Goal: Information Seeking & Learning: Learn about a topic

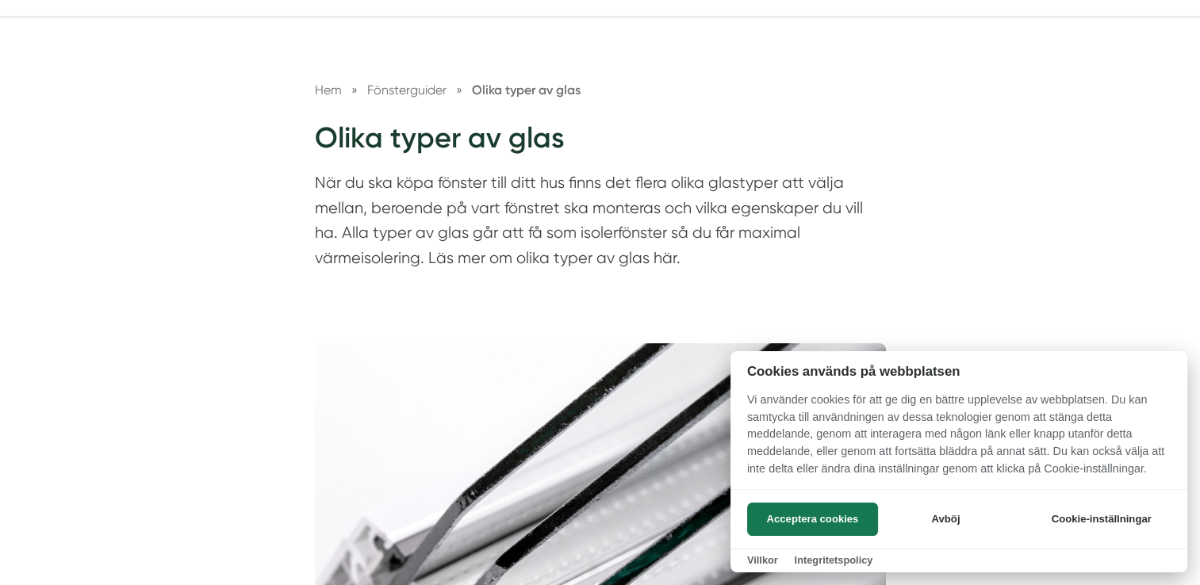
scroll to position [121, 0]
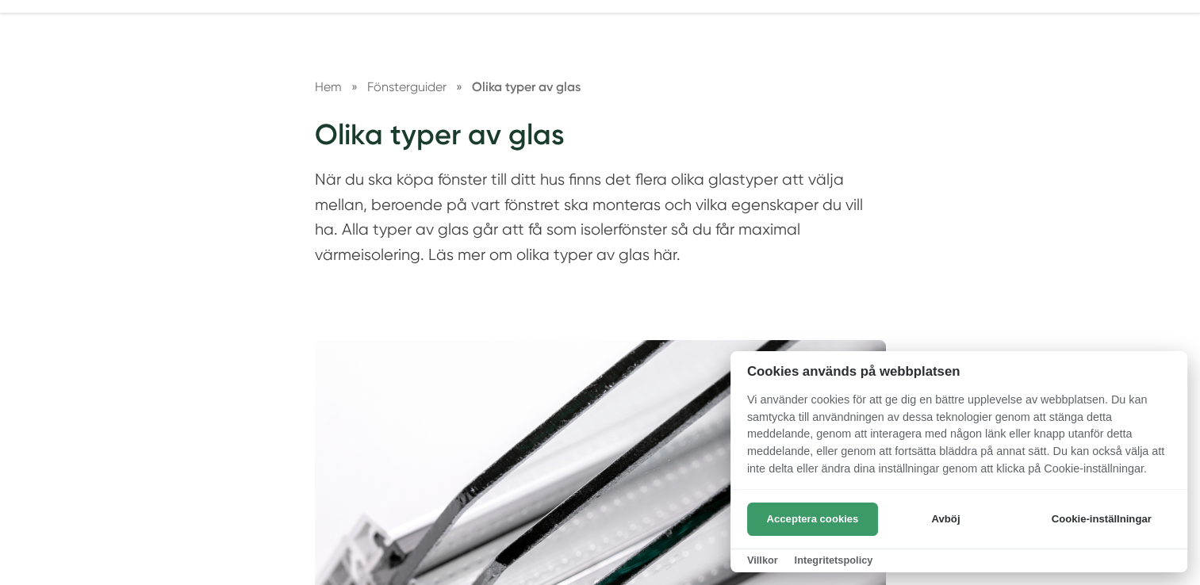
click at [771, 512] on button "Acceptera cookies" at bounding box center [812, 519] width 131 height 33
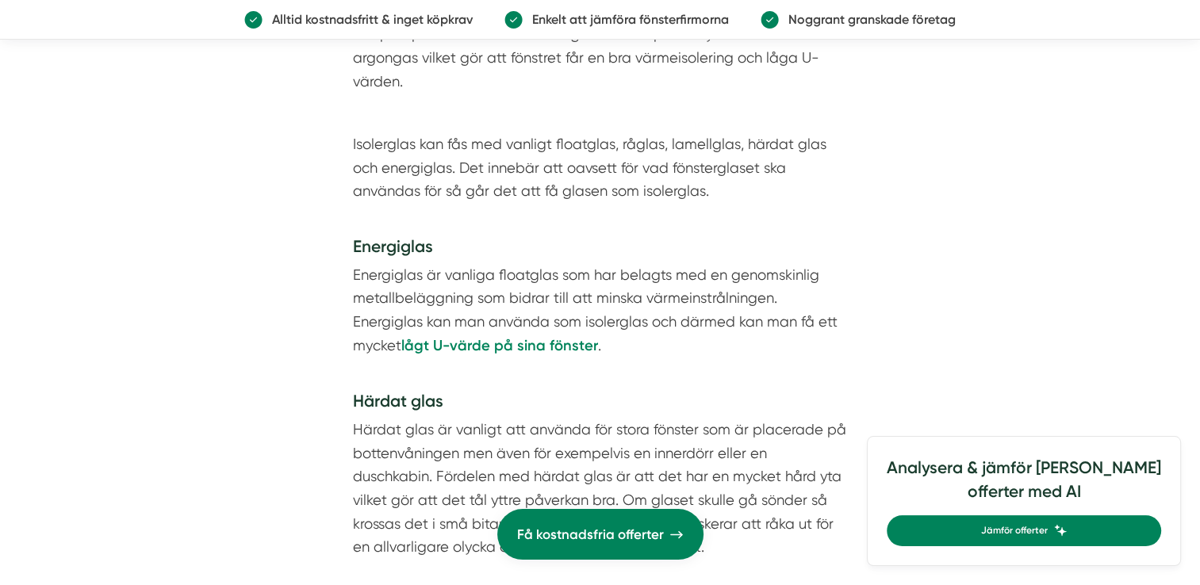
scroll to position [3559, 0]
click at [442, 341] on strong "lågt U-värde på sina fönster" at bounding box center [499, 347] width 197 height 17
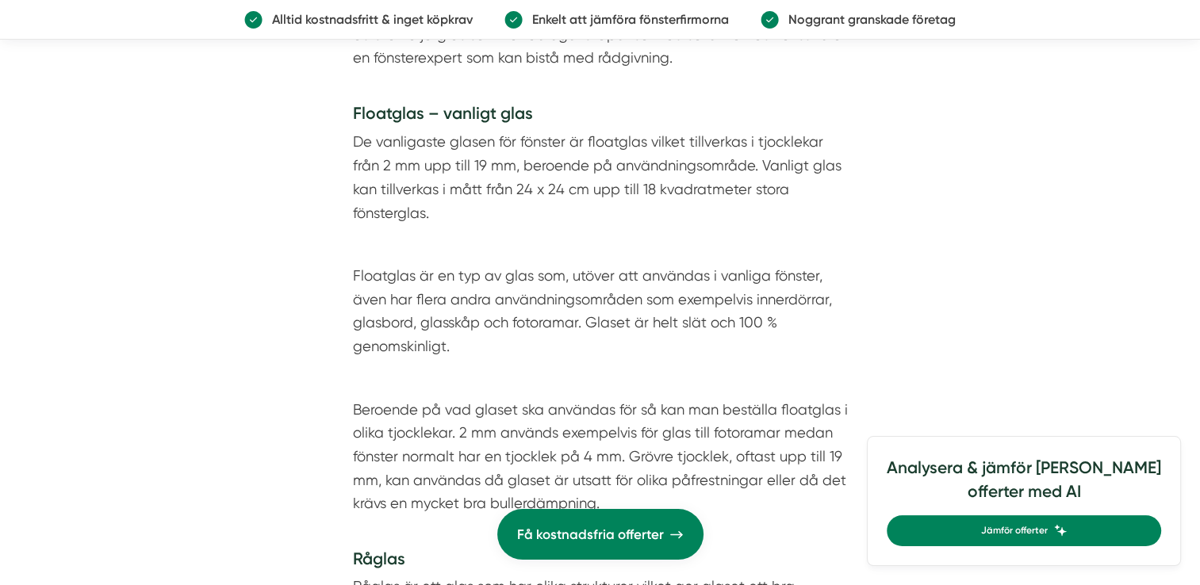
scroll to position [2799, 0]
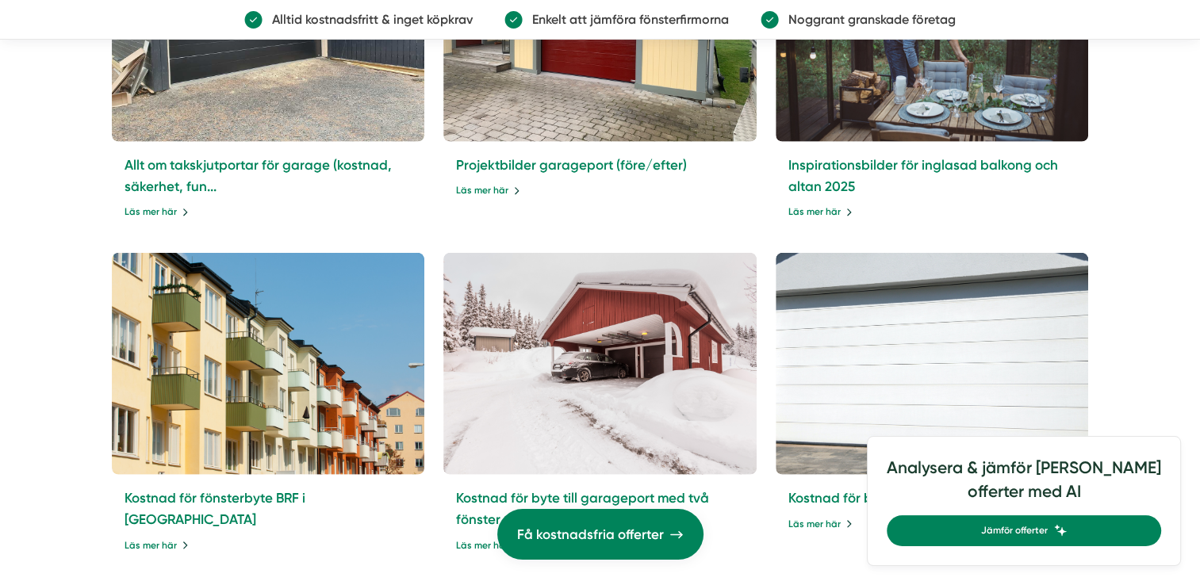
scroll to position [3654, 0]
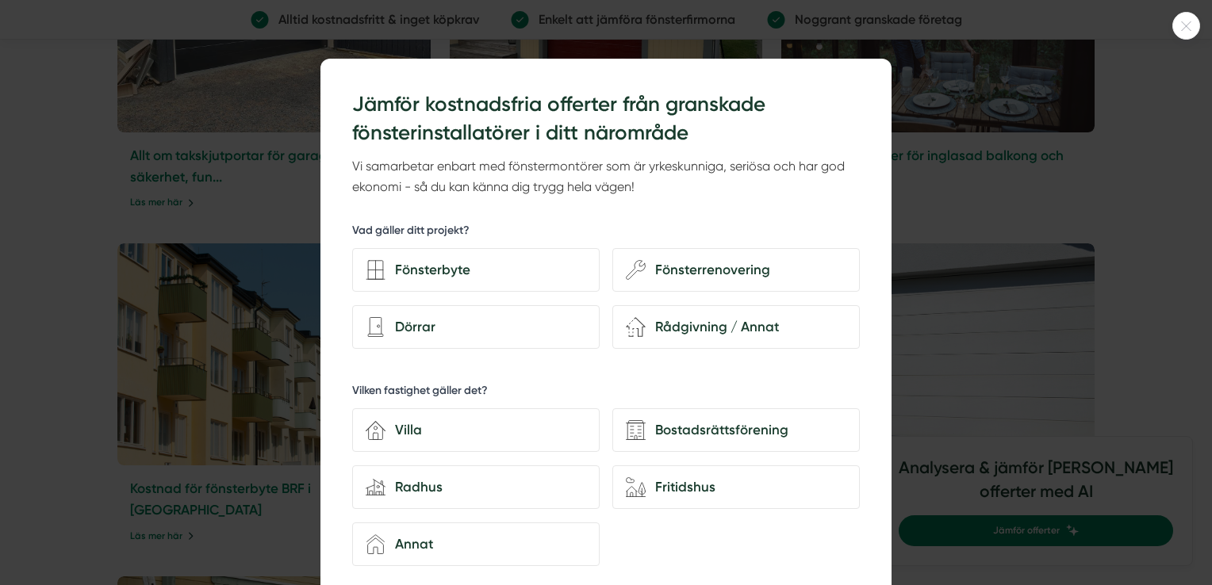
click at [1190, 25] on icon at bounding box center [1186, 26] width 26 height 10
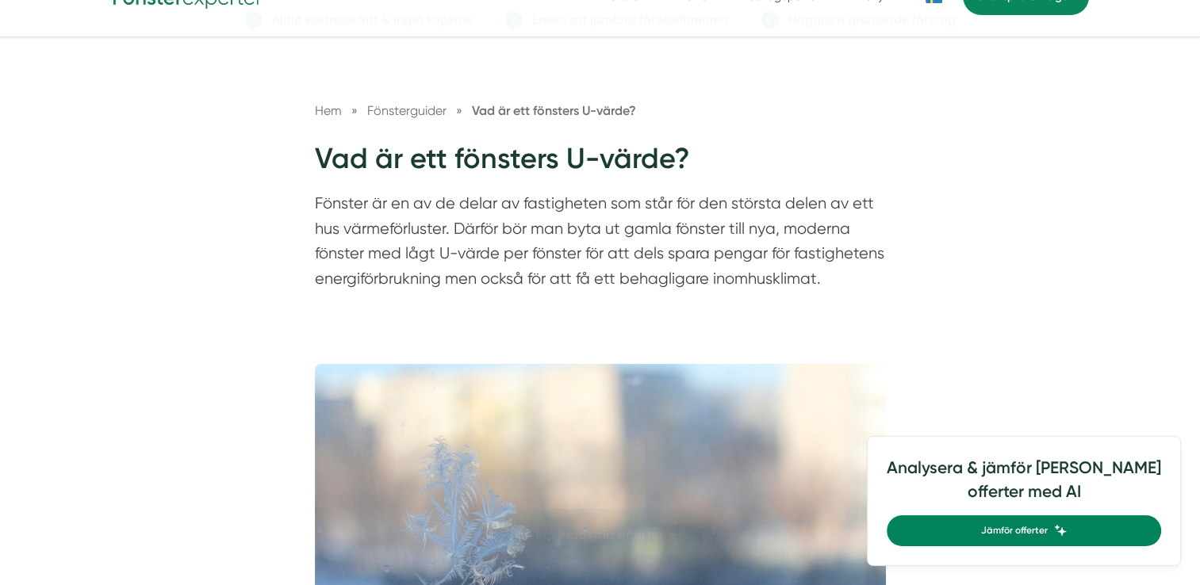
scroll to position [0, 0]
